Goal: Information Seeking & Learning: Find specific fact

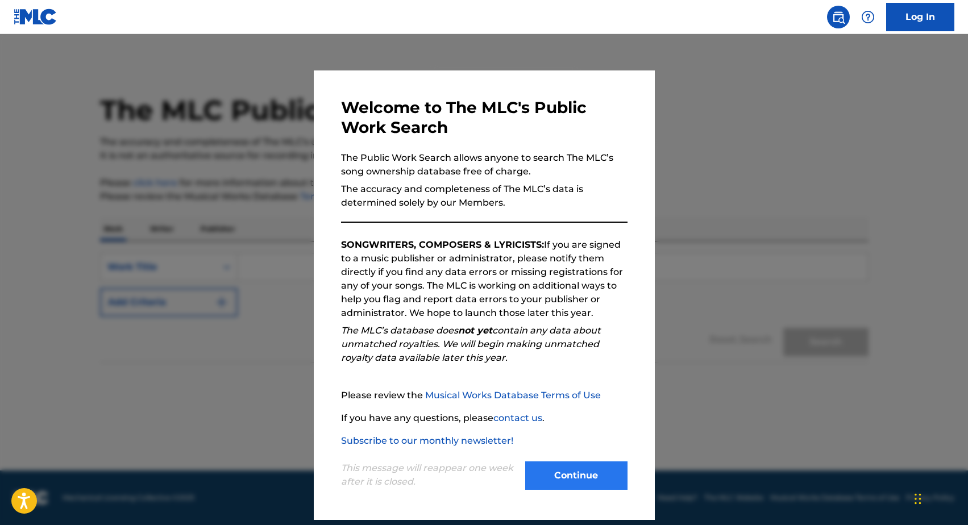
click at [575, 470] on button "Continue" at bounding box center [576, 476] width 102 height 28
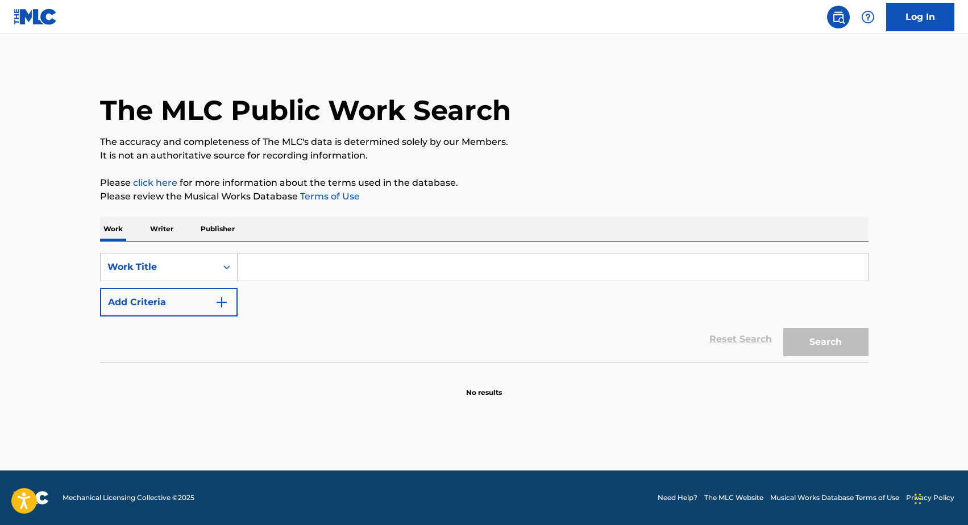
click at [290, 267] on input "Search Form" at bounding box center [553, 267] width 630 height 27
type input "here with you"
click at [204, 303] on button "Add Criteria" at bounding box center [169, 302] width 138 height 28
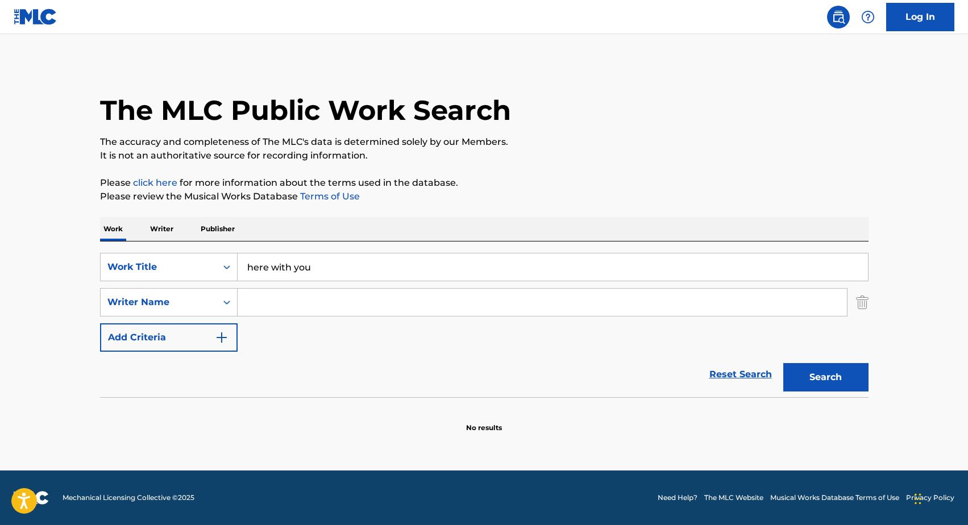
click at [290, 304] on input "Search Form" at bounding box center [542, 302] width 609 height 27
type input "[PERSON_NAME]"
click at [825, 377] on button "Search" at bounding box center [825, 377] width 85 height 28
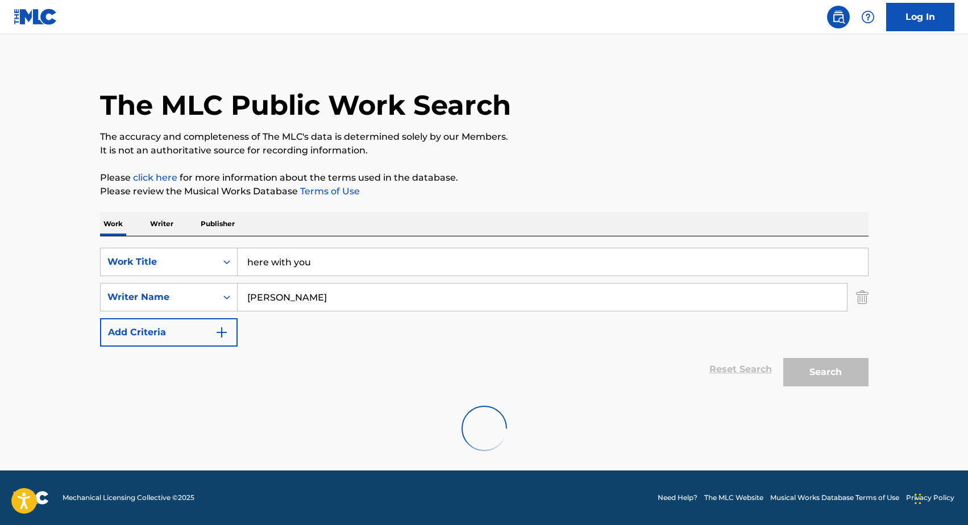
scroll to position [5, 0]
click at [356, 261] on input "here with you" at bounding box center [553, 261] width 630 height 27
type input "here with me"
type input "[PERSON_NAME]"
click at [862, 293] on img "Search Form" at bounding box center [862, 297] width 13 height 28
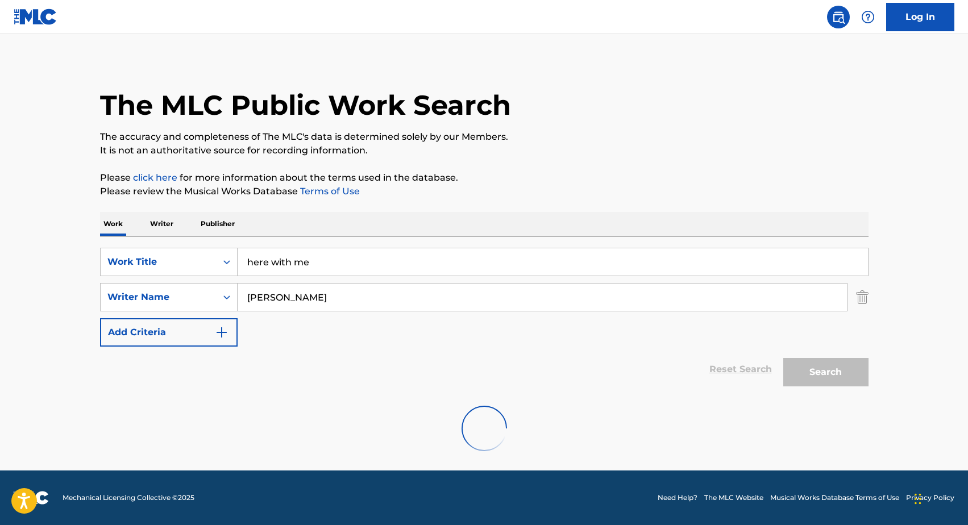
scroll to position [0, 0]
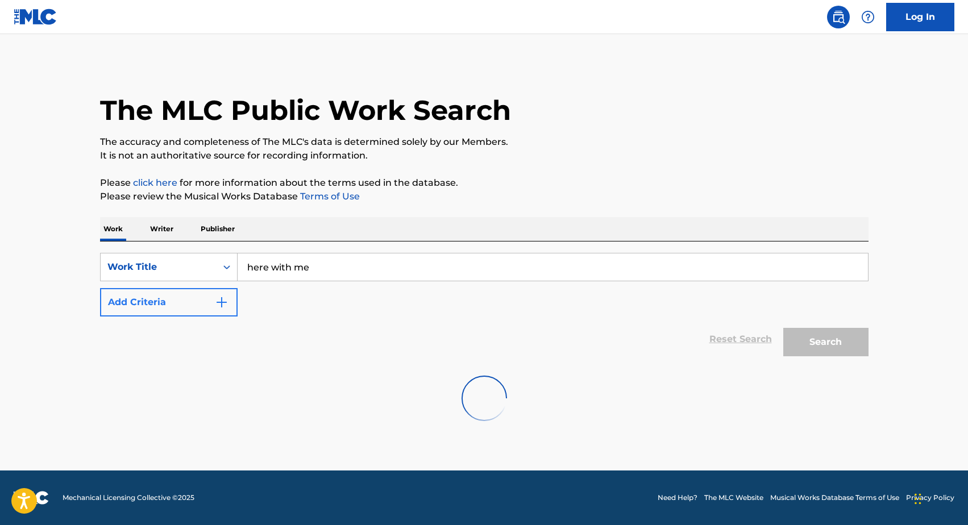
click at [201, 301] on button "Add Criteria" at bounding box center [169, 302] width 138 height 28
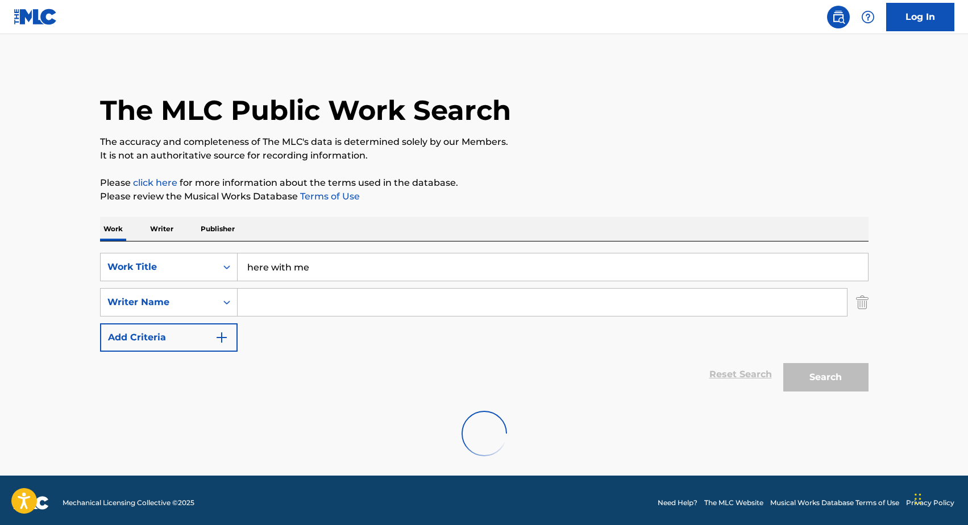
click at [308, 293] on input "Search Form" at bounding box center [542, 302] width 609 height 27
type input "[PERSON_NAME]"
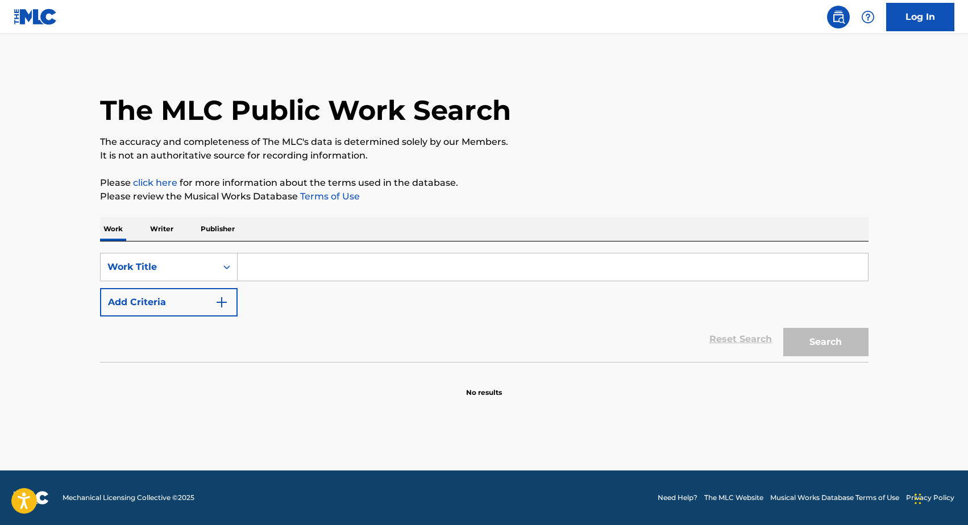
click at [407, 272] on input "Search Form" at bounding box center [553, 267] width 630 height 27
type input "h"
type input "romantic homicide"
click at [211, 309] on button "Add Criteria" at bounding box center [169, 302] width 138 height 28
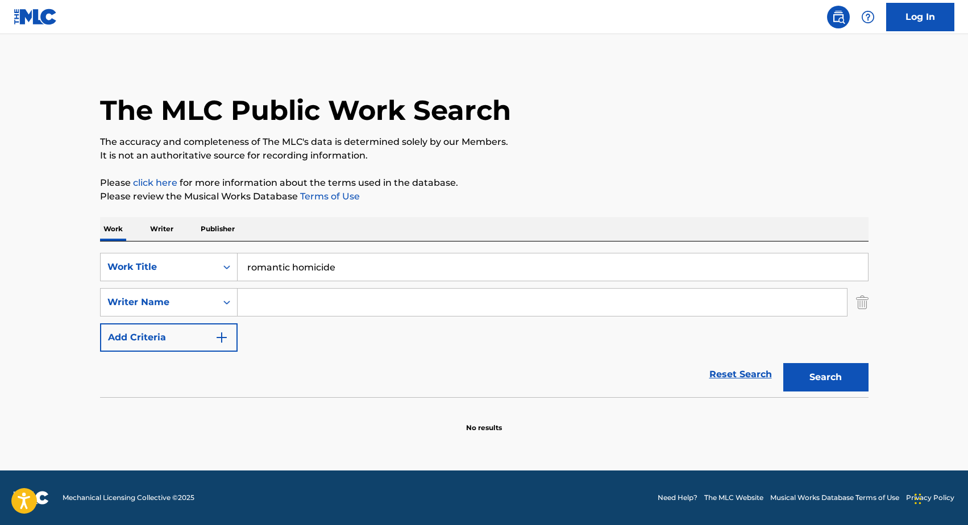
click at [261, 317] on div "SearchWithCriteriaa6429481-b59b-4176-a72e-08f68e7847b4 Work Title romantic homi…" at bounding box center [484, 302] width 769 height 99
click at [273, 309] on input "Search Form" at bounding box center [542, 302] width 609 height 27
type input "[PERSON_NAME]"
click at [825, 377] on button "Search" at bounding box center [825, 377] width 85 height 28
